Goal: Information Seeking & Learning: Learn about a topic

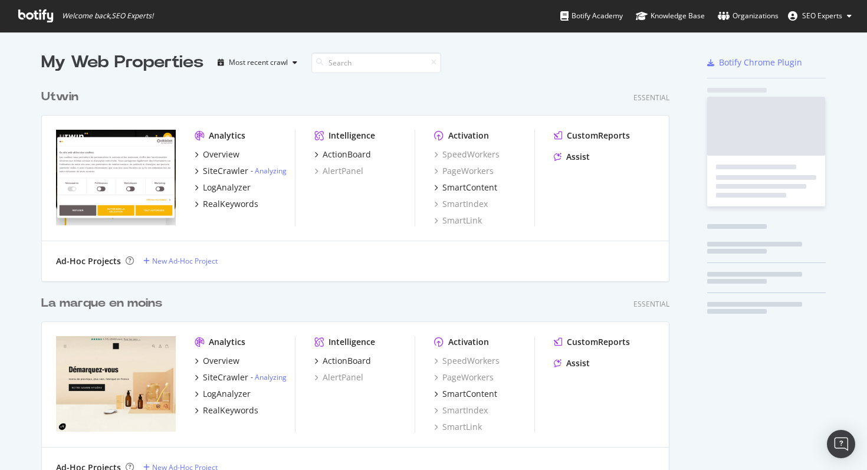
scroll to position [4259, 638]
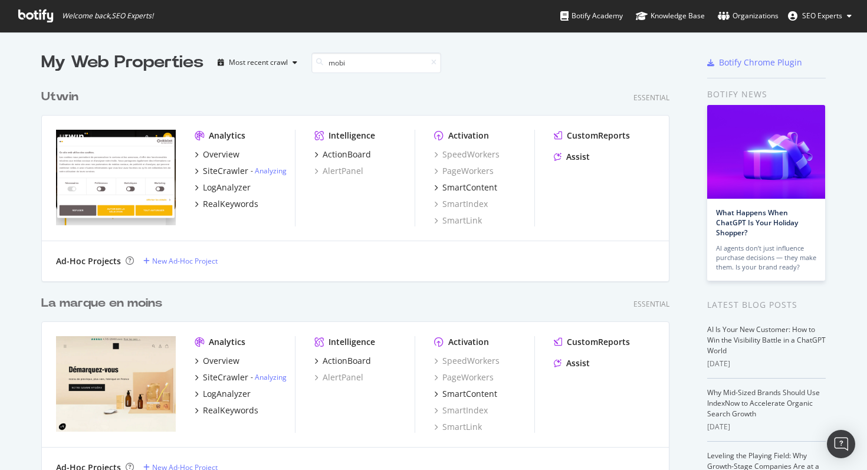
type input "mobi"
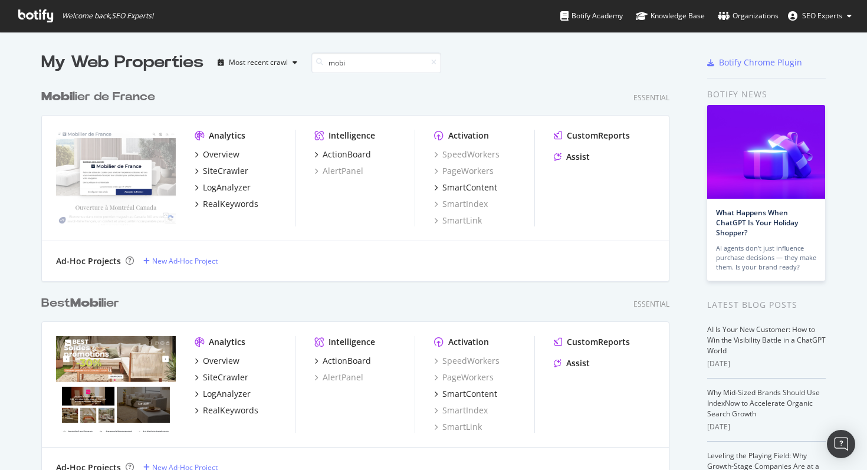
scroll to position [619, 638]
click at [228, 170] on div "SiteCrawler" at bounding box center [225, 171] width 45 height 12
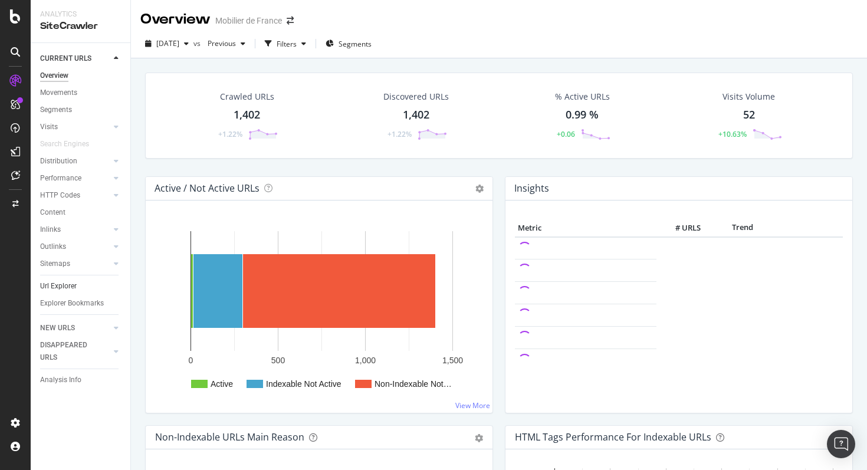
click at [83, 286] on link "Url Explorer" at bounding box center [81, 286] width 82 height 12
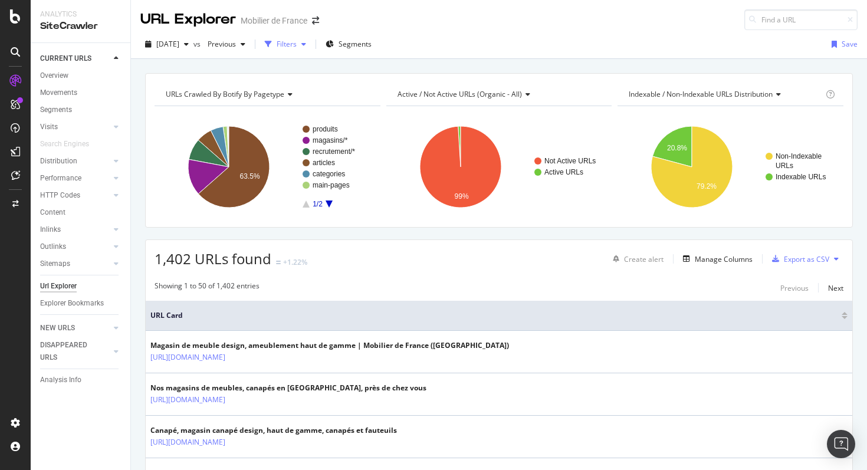
click at [297, 42] on div "Filters" at bounding box center [287, 44] width 20 height 10
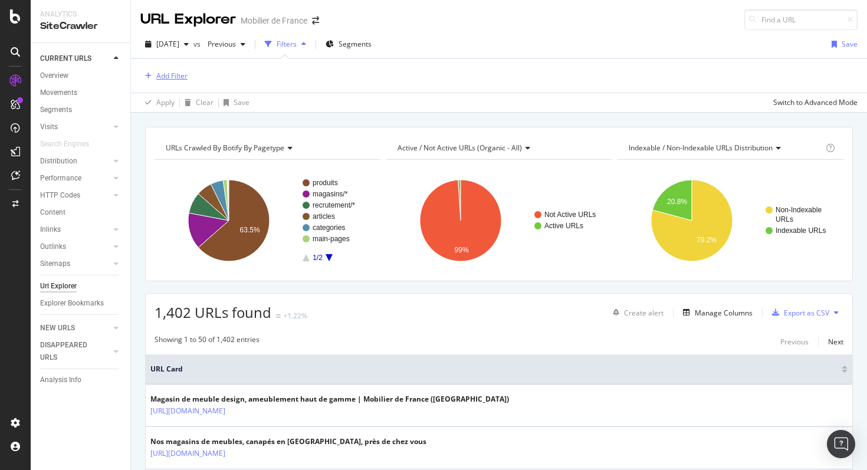
click at [175, 76] on div "Add Filter" at bounding box center [171, 76] width 31 height 10
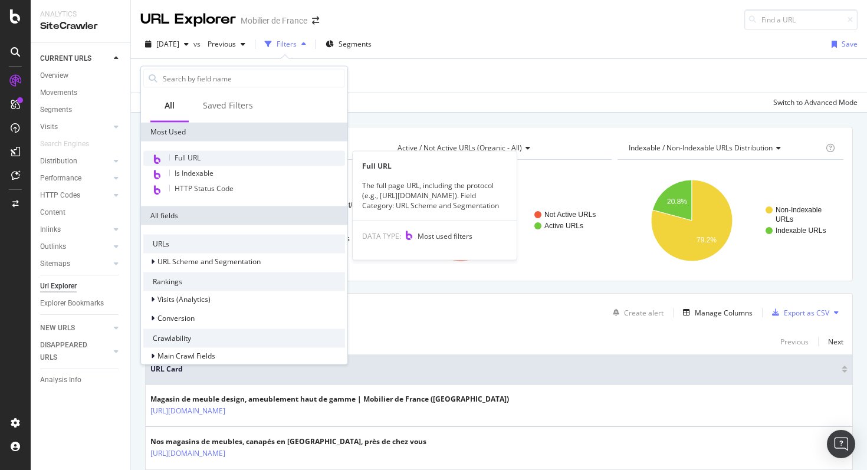
click at [196, 152] on div "Full URL" at bounding box center [244, 158] width 202 height 15
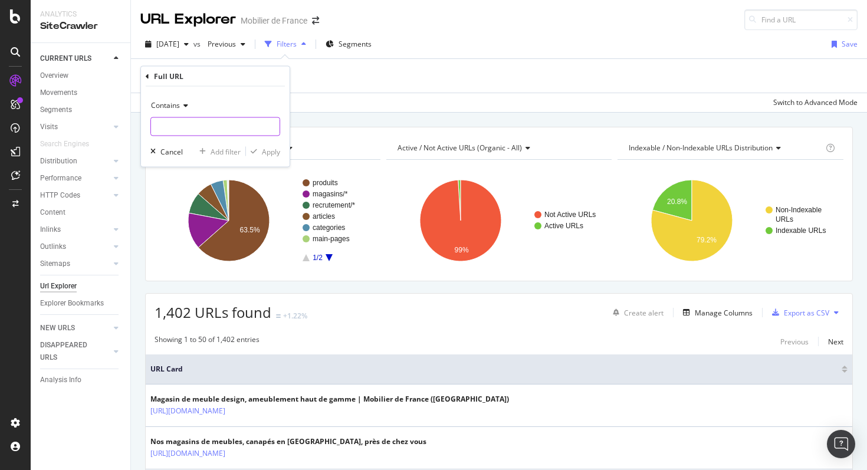
click at [215, 119] on input "text" at bounding box center [215, 126] width 129 height 19
paste input "[URL][DOMAIN_NAME]"
type input "[URL][DOMAIN_NAME]"
click at [265, 153] on div "Apply" at bounding box center [271, 151] width 18 height 10
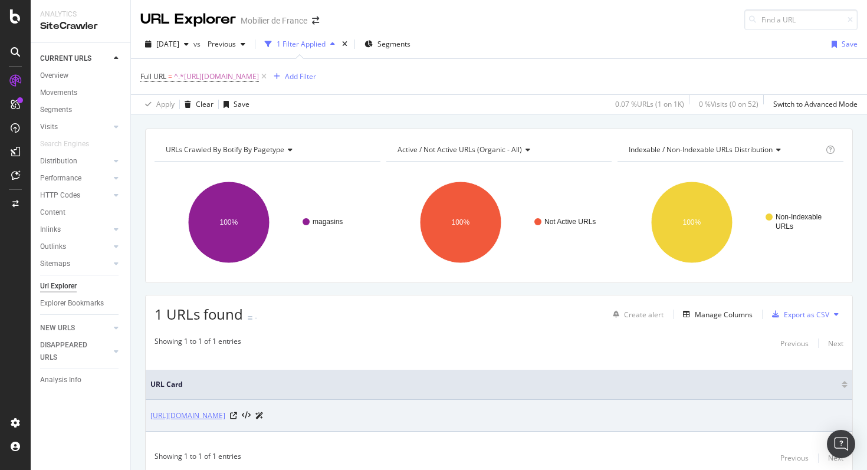
click at [225, 416] on link "[URL][DOMAIN_NAME]" at bounding box center [187, 416] width 75 height 12
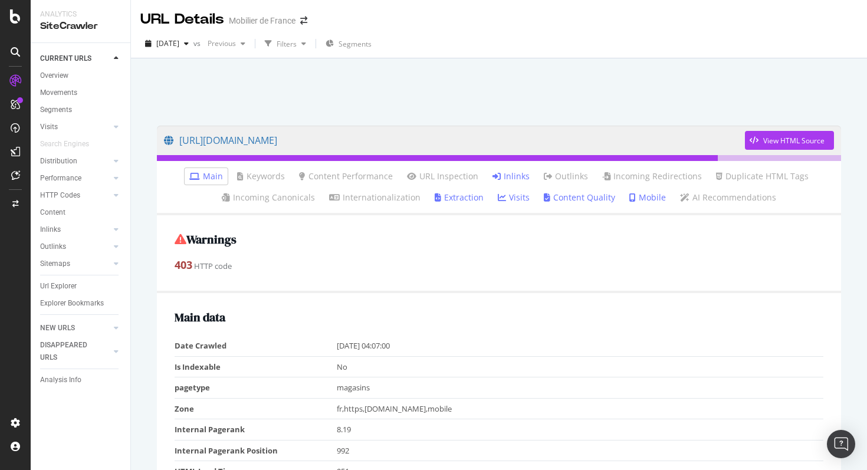
click at [511, 177] on link "Inlinks" at bounding box center [511, 176] width 37 height 12
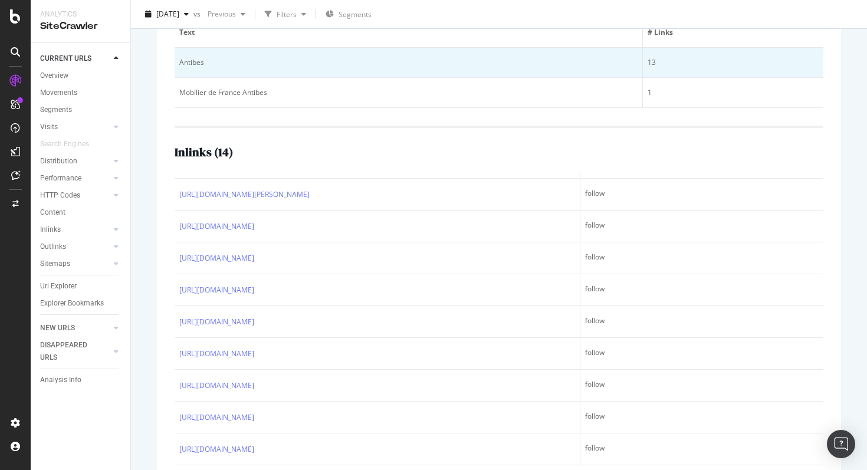
scroll to position [265, 0]
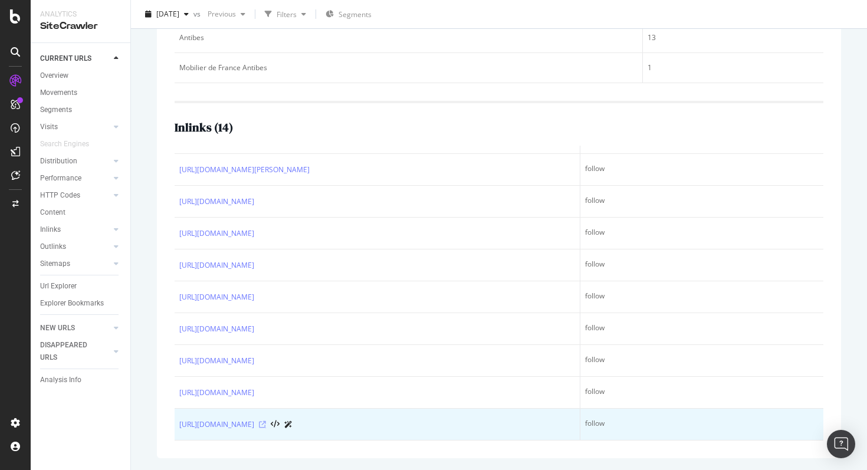
click at [266, 424] on icon at bounding box center [262, 424] width 7 height 7
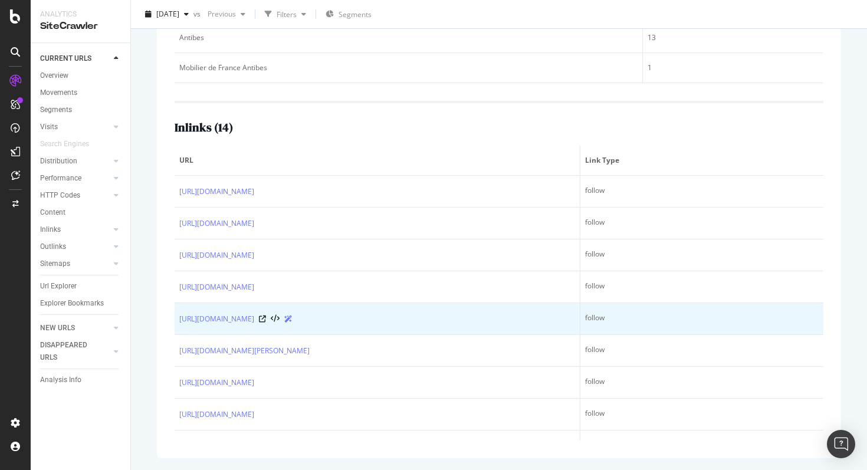
scroll to position [263, 0]
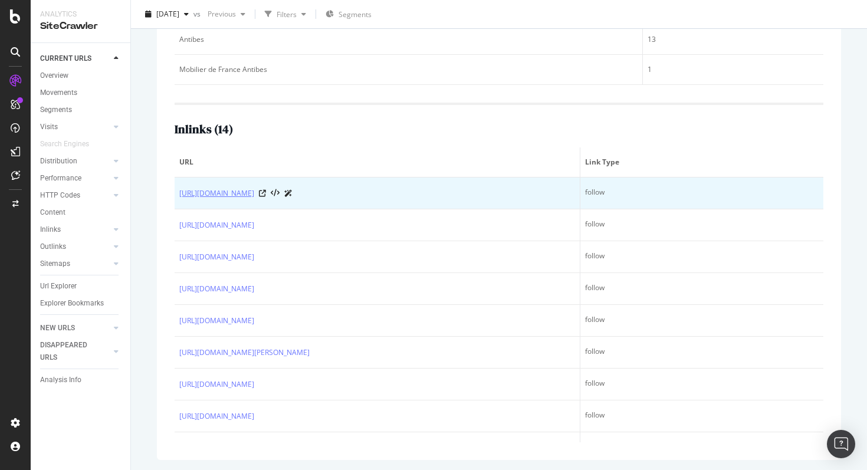
click at [254, 195] on link "[URL][DOMAIN_NAME]" at bounding box center [216, 194] width 75 height 12
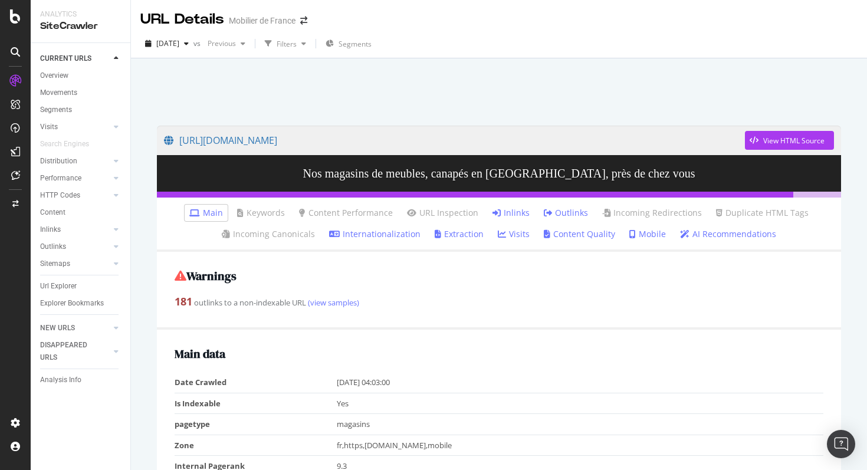
click at [523, 214] on link "Inlinks" at bounding box center [511, 213] width 37 height 12
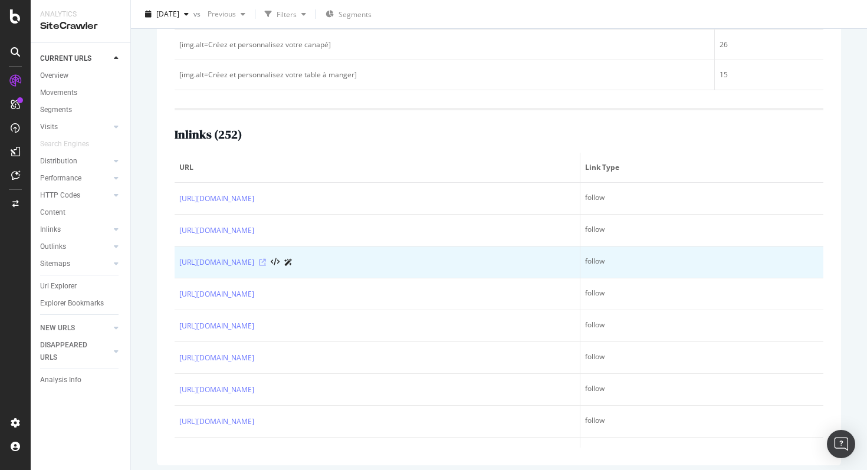
click at [266, 264] on icon at bounding box center [262, 262] width 7 height 7
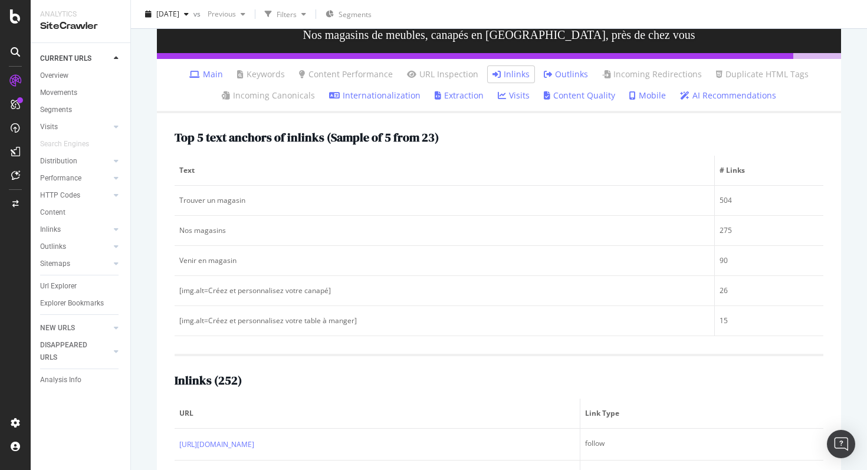
scroll to position [134, 0]
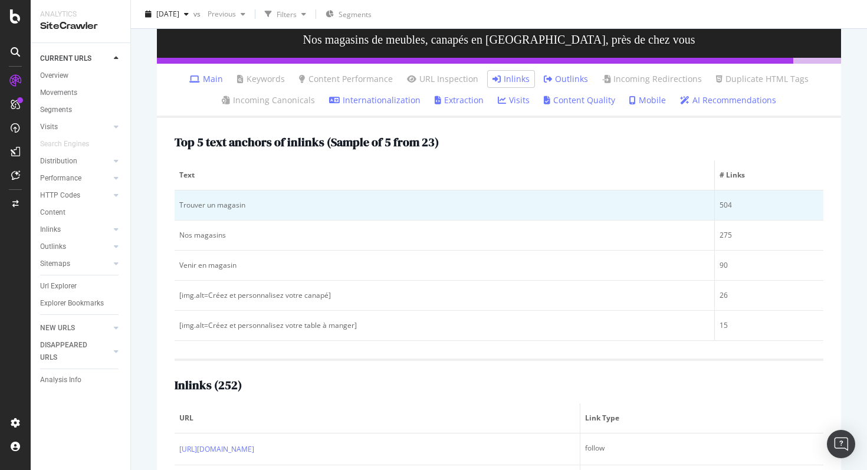
click at [228, 205] on div "Trouver un magasin" at bounding box center [444, 205] width 530 height 11
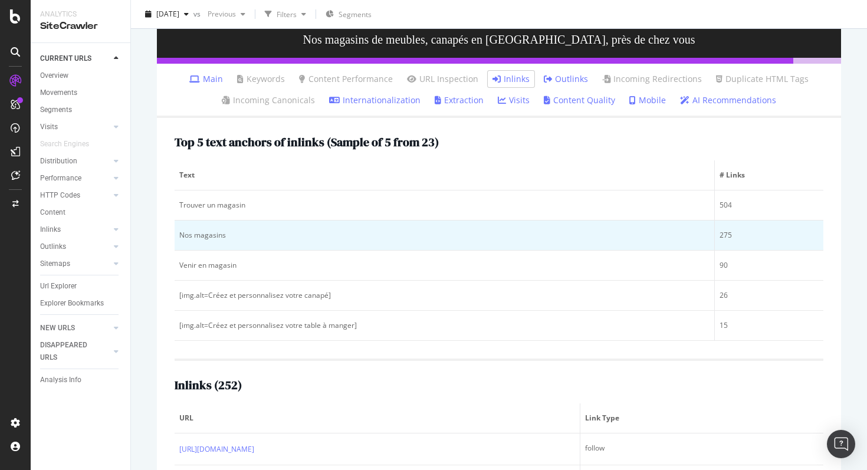
click at [208, 239] on div "Nos magasins" at bounding box center [444, 235] width 530 height 11
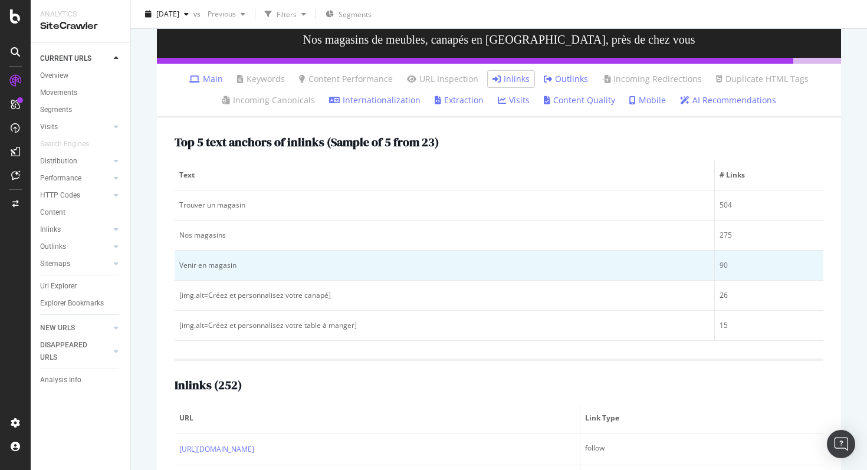
click at [215, 261] on div "Venir en magasin" at bounding box center [444, 265] width 530 height 11
drag, startPoint x: 181, startPoint y: 268, endPoint x: 238, endPoint y: 266, distance: 56.7
click at [238, 266] on div "Venir en magasin" at bounding box center [444, 265] width 530 height 11
copy div "Venir en magasin"
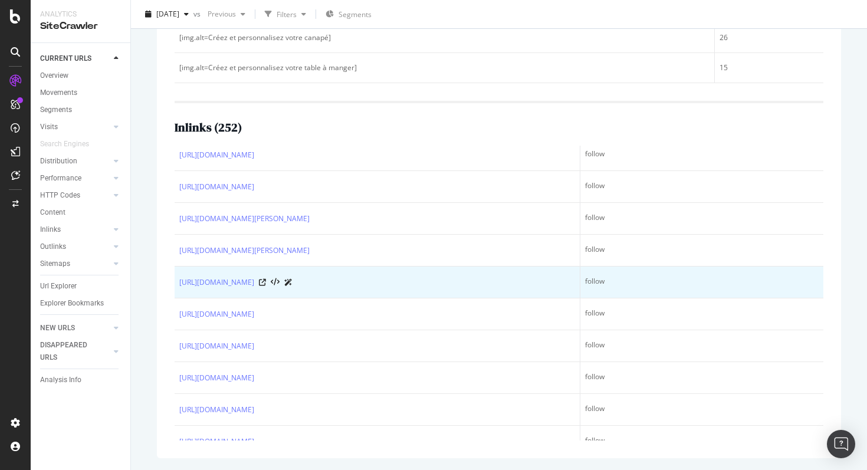
scroll to position [5899, 0]
click at [266, 281] on icon at bounding box center [262, 281] width 7 height 7
